Goal: Find contact information: Find contact information

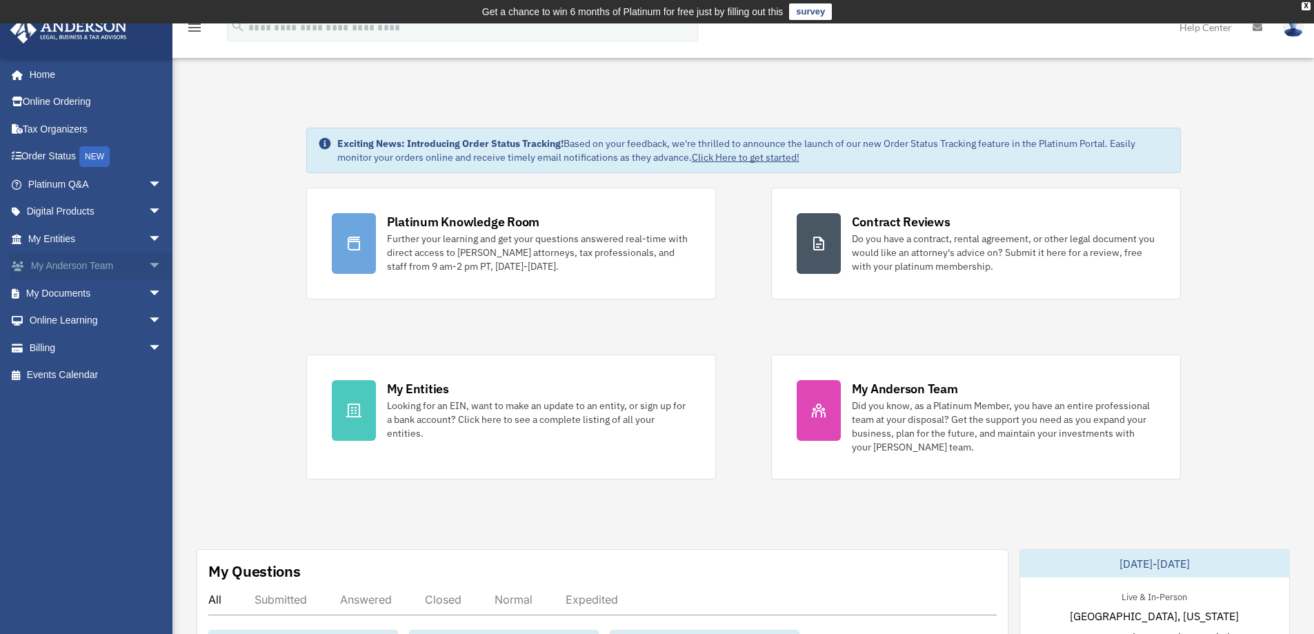
click at [57, 270] on link "My Anderson Team arrow_drop_down" at bounding box center [96, 266] width 173 height 28
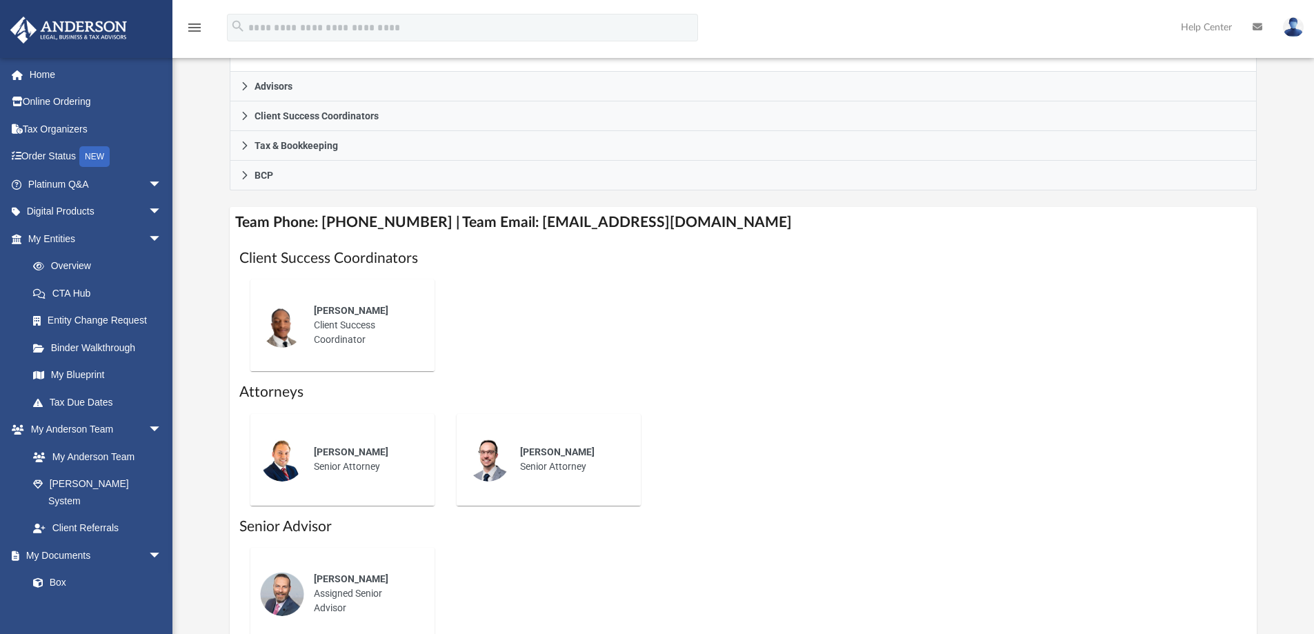
scroll to position [414, 0]
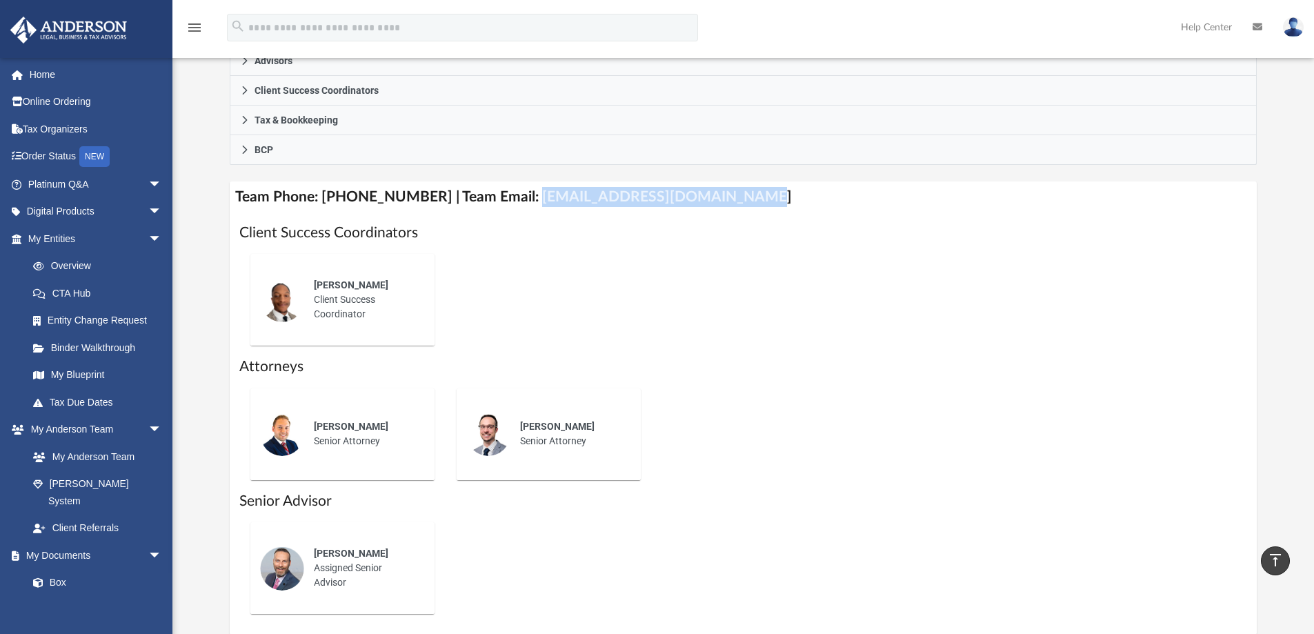
drag, startPoint x: 514, startPoint y: 197, endPoint x: 720, endPoint y: 195, distance: 206.3
click at [720, 195] on h4 "Team Phone: [PHONE_NUMBER] | Team Email: [EMAIL_ADDRESS][DOMAIN_NAME]" at bounding box center [744, 196] width 1028 height 31
copy h4 "[EMAIL_ADDRESS][DOMAIN_NAME]"
